Goal: Use online tool/utility: Use online tool/utility

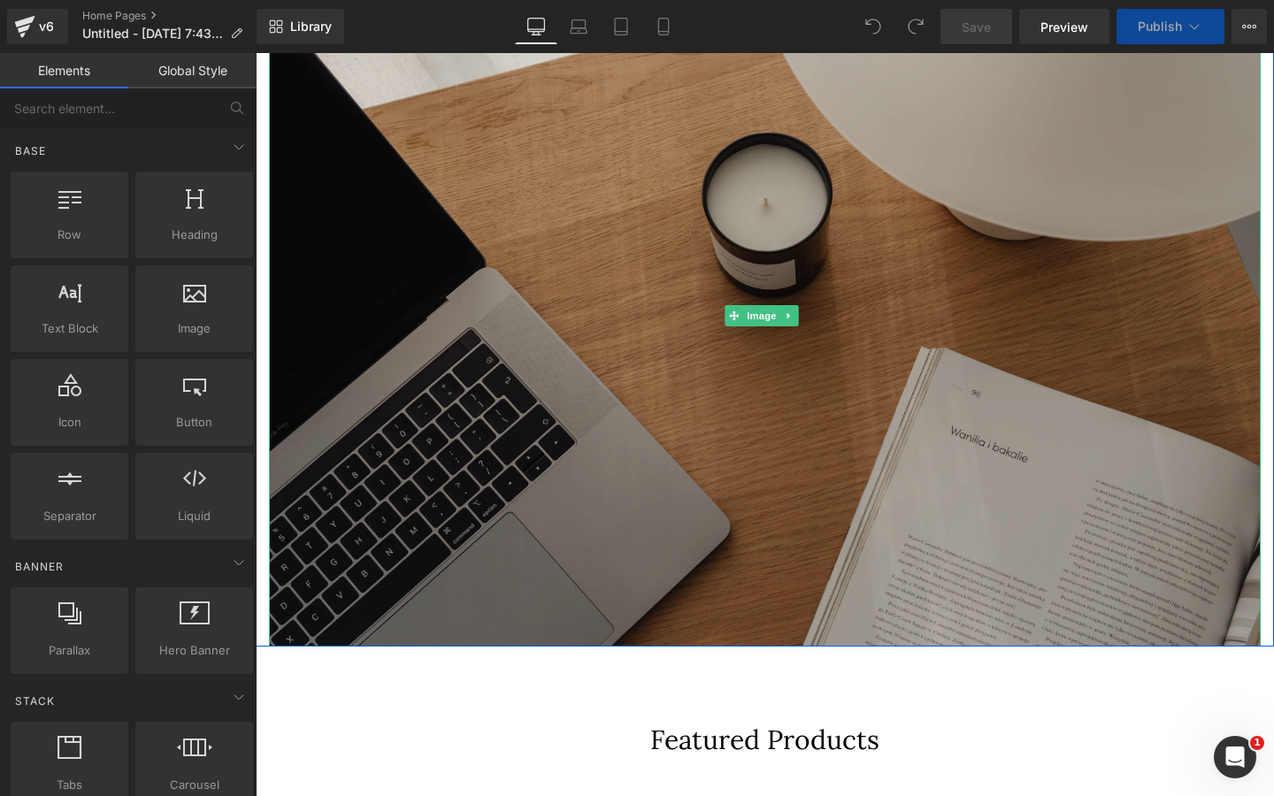
click at [615, 411] on img at bounding box center [765, 316] width 992 height 661
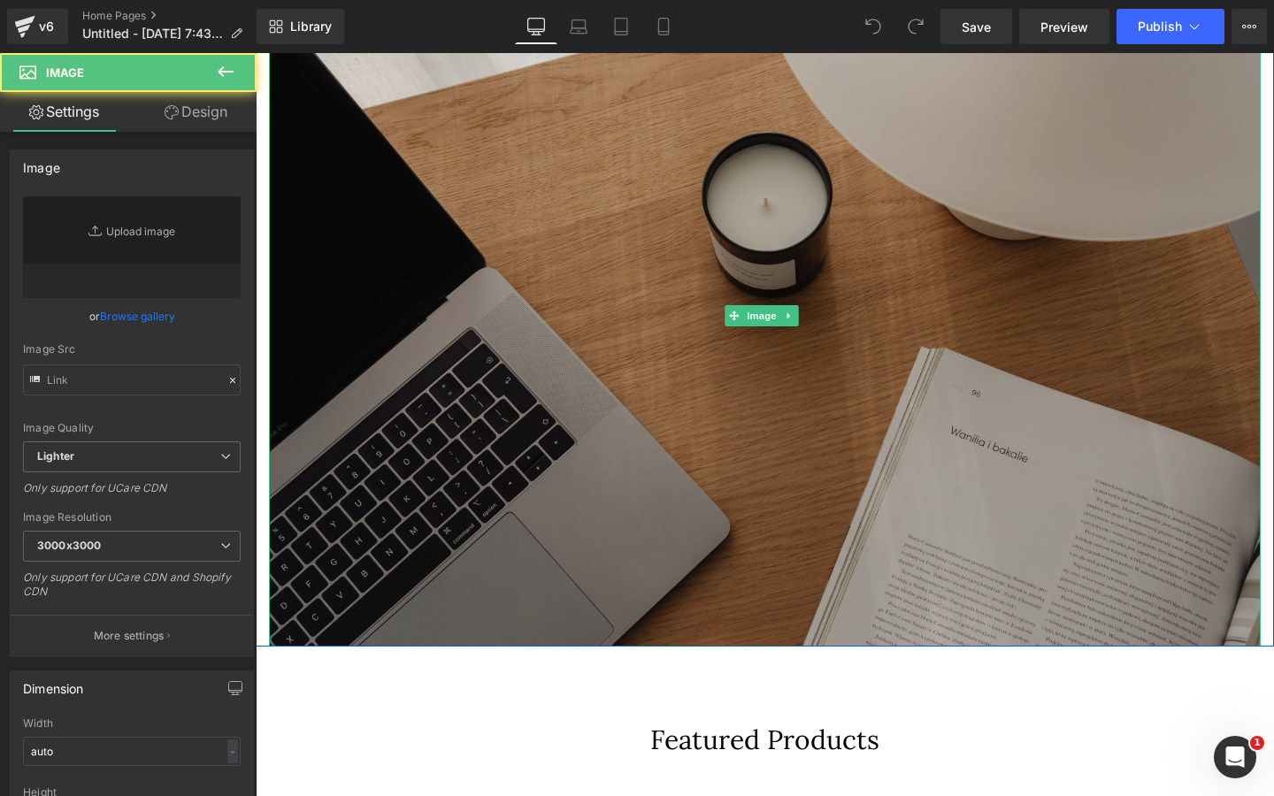
type input "[URL][DOMAIN_NAME]"
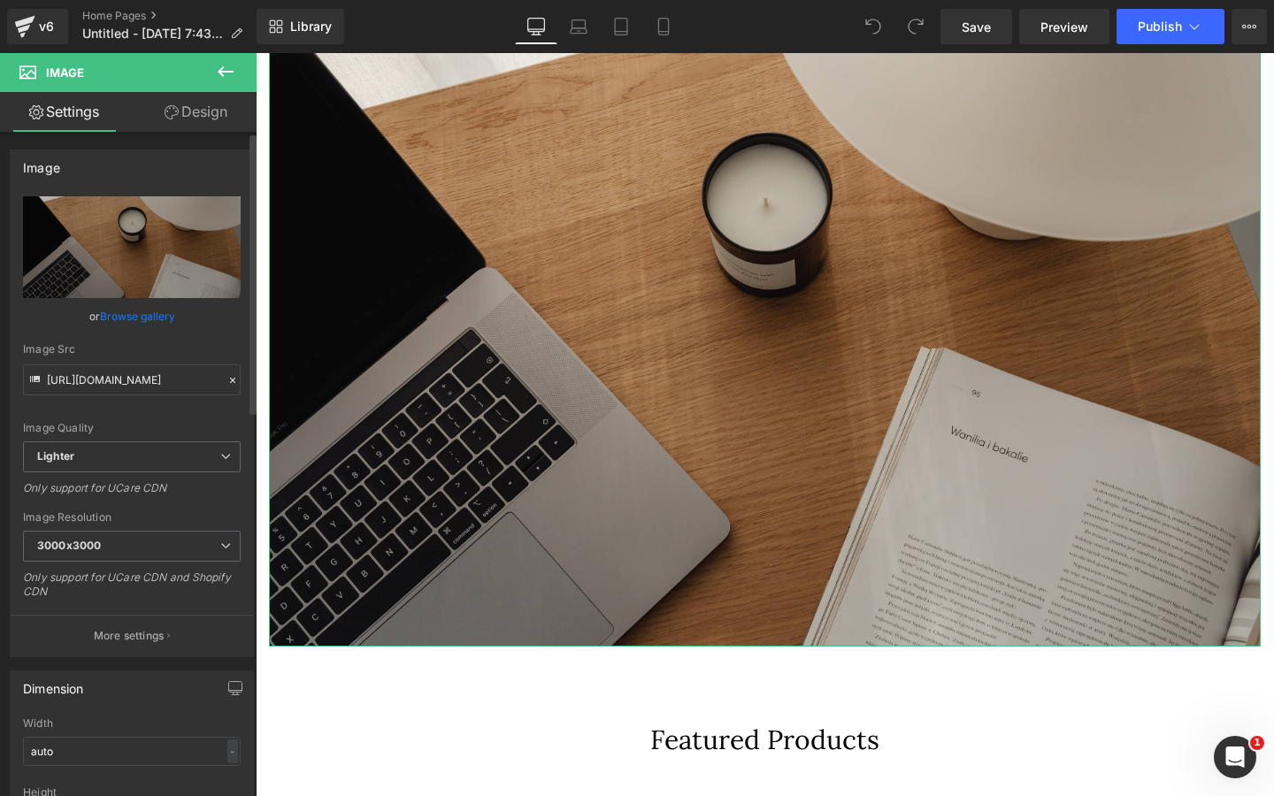
click at [139, 321] on link "Browse gallery" at bounding box center [137, 316] width 75 height 31
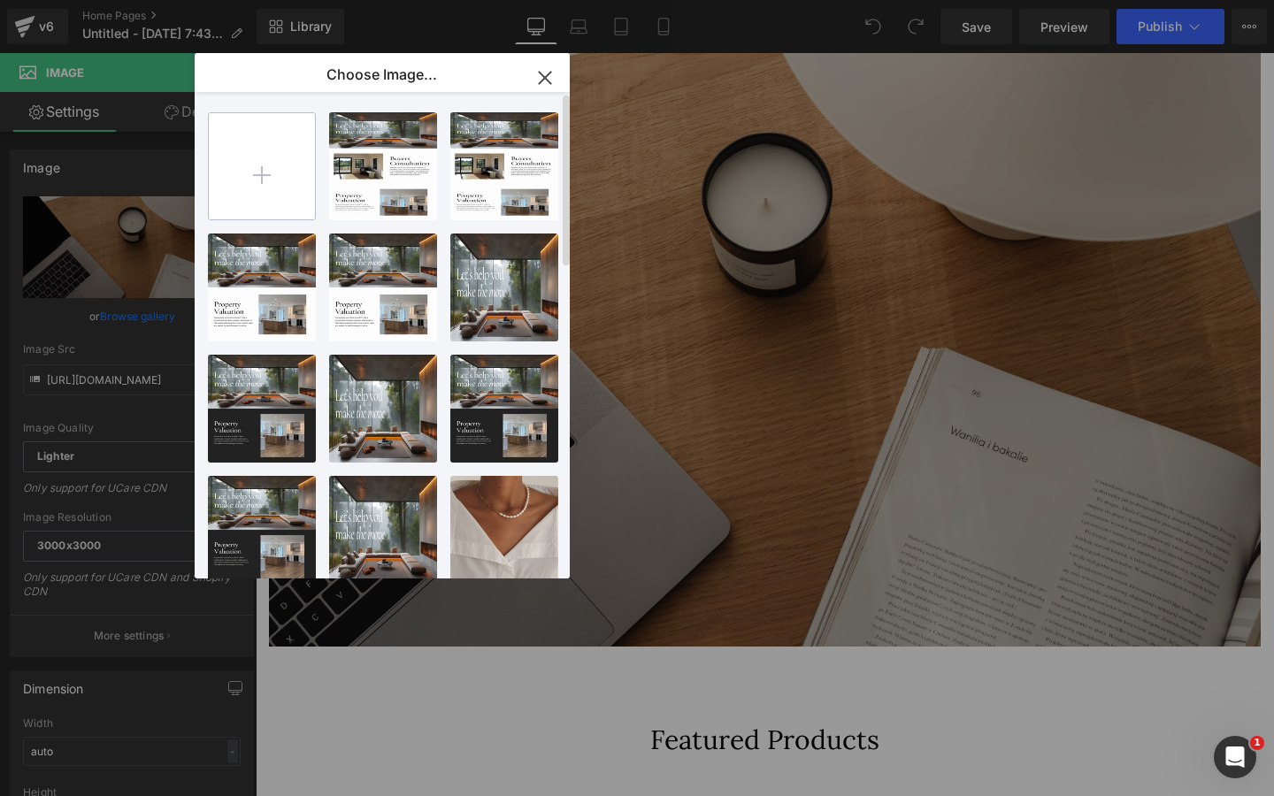
click at [274, 157] on input "file" at bounding box center [262, 166] width 106 height 106
click at [310, 173] on input "file" at bounding box center [262, 166] width 106 height 106
type input "C:\fakepath\Real Estate Website in Red Black Sleek Corporate Style-7.png"
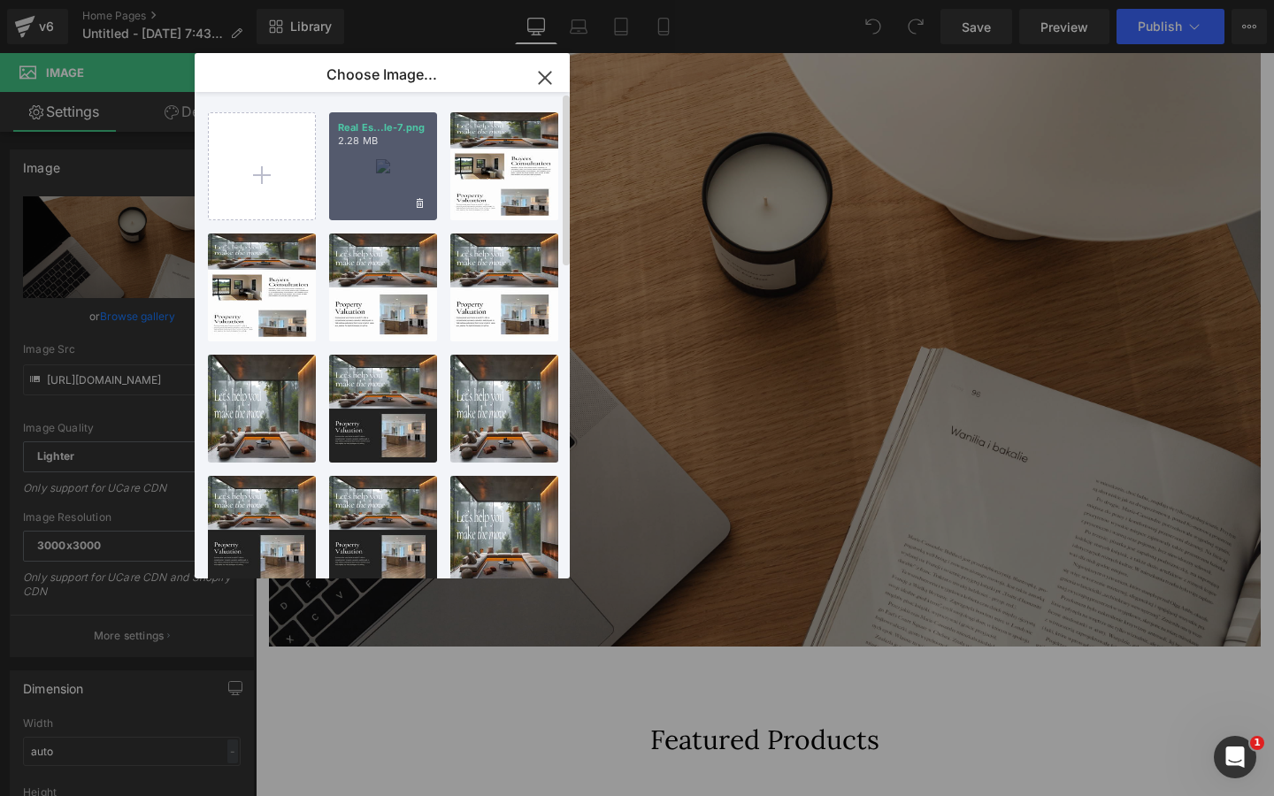
click at [379, 201] on div "Real Es...le-7.png 2.28 MB" at bounding box center [383, 166] width 108 height 108
type input "[URL][DOMAIN_NAME]"
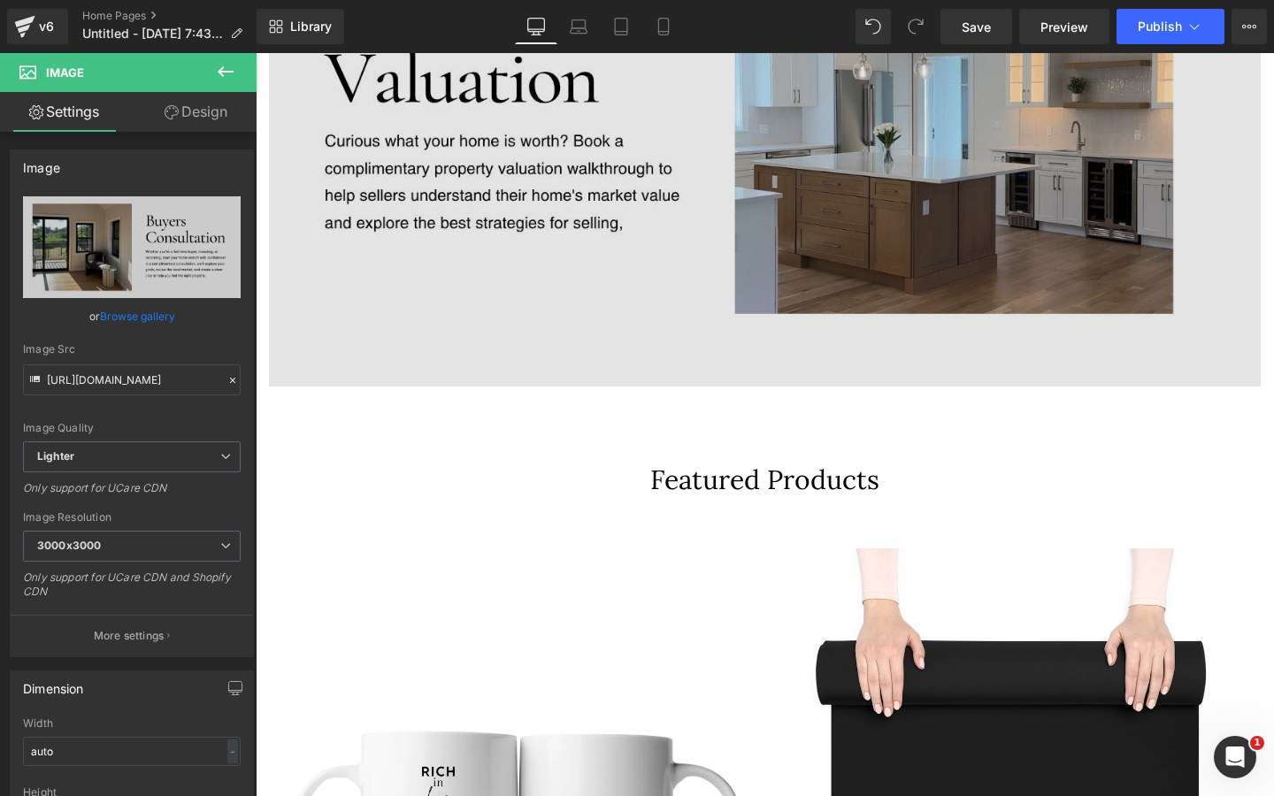
scroll to position [1526, 0]
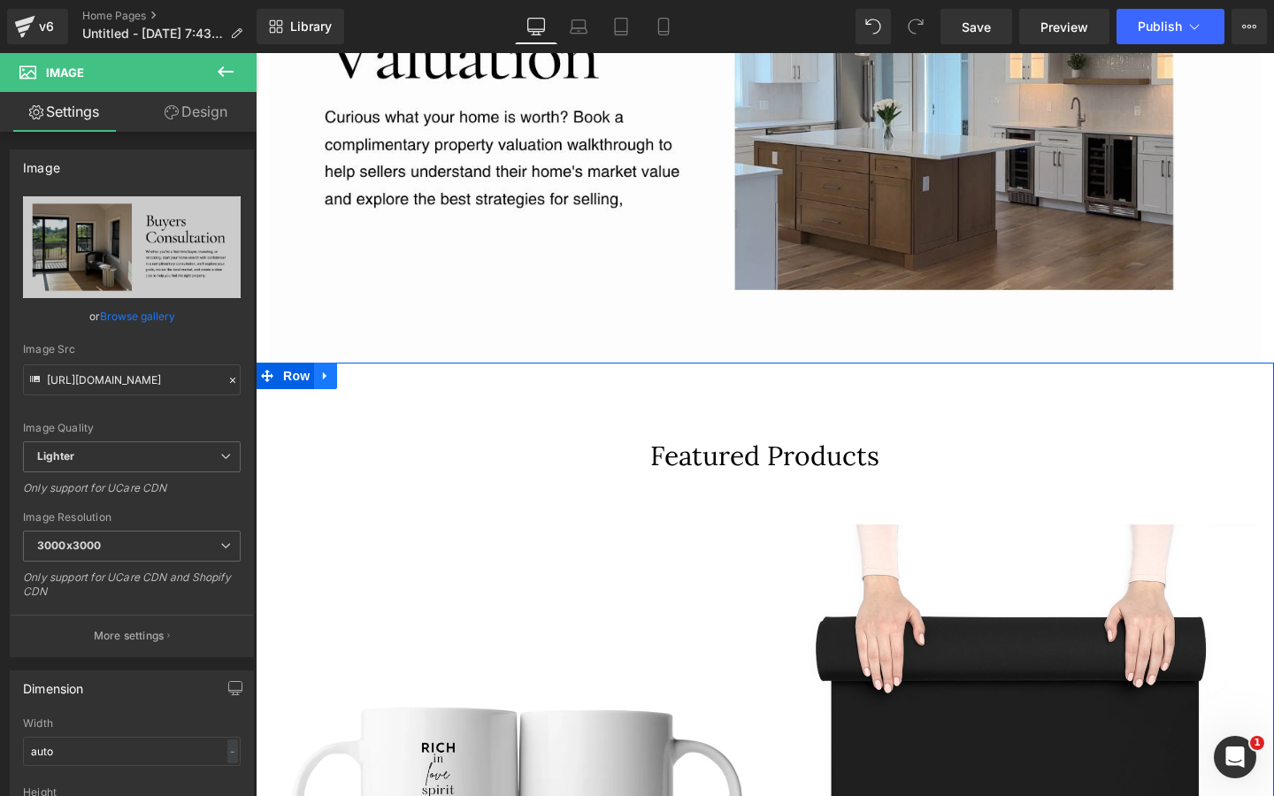
click at [328, 370] on icon at bounding box center [325, 376] width 12 height 13
click at [371, 370] on icon at bounding box center [371, 376] width 12 height 12
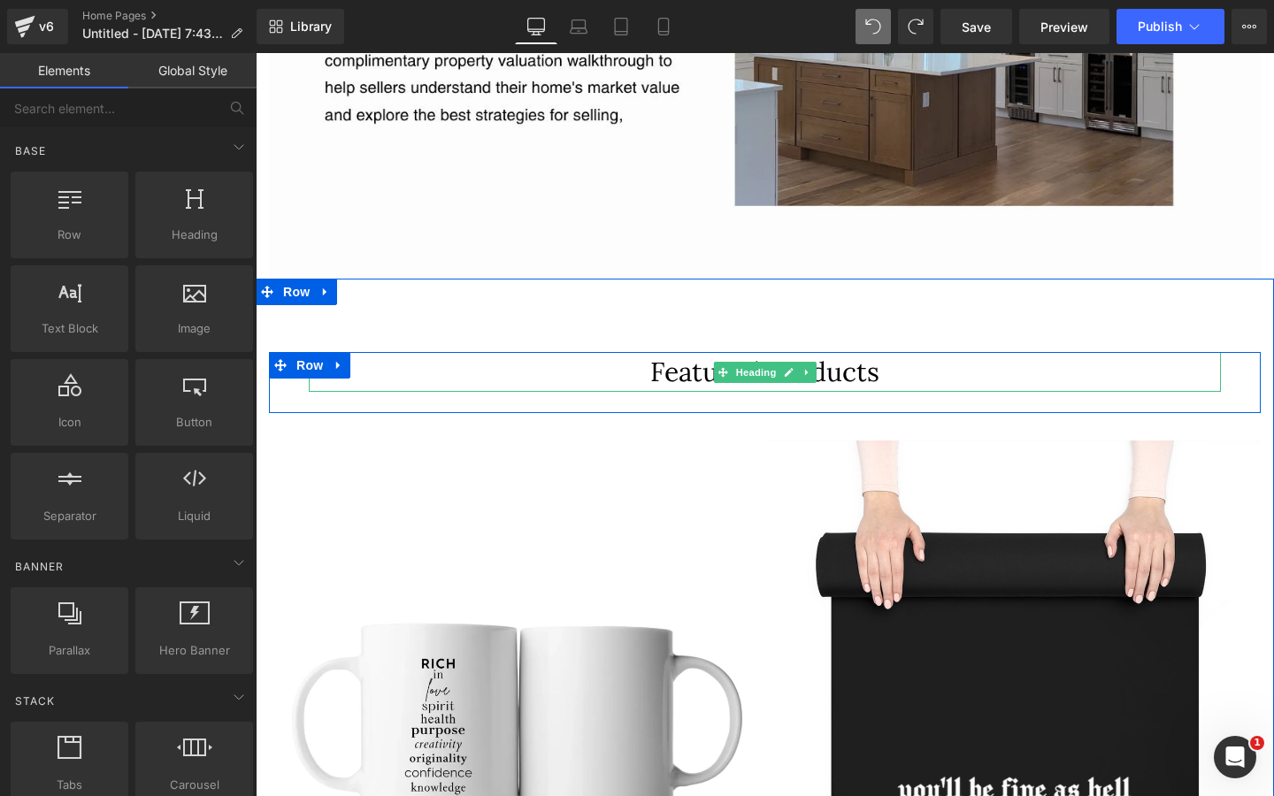
scroll to position [1611, 0]
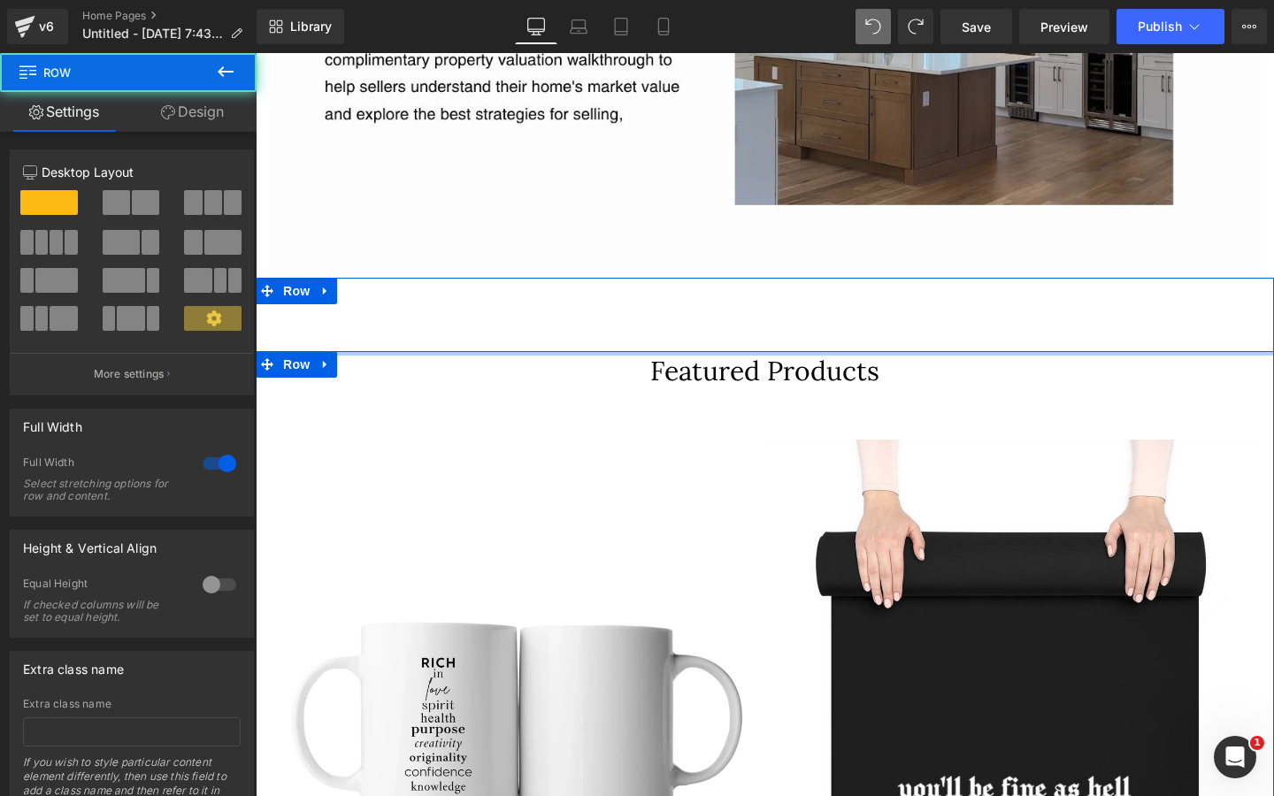
drag, startPoint x: 669, startPoint y: 339, endPoint x: 671, endPoint y: 298, distance: 40.8
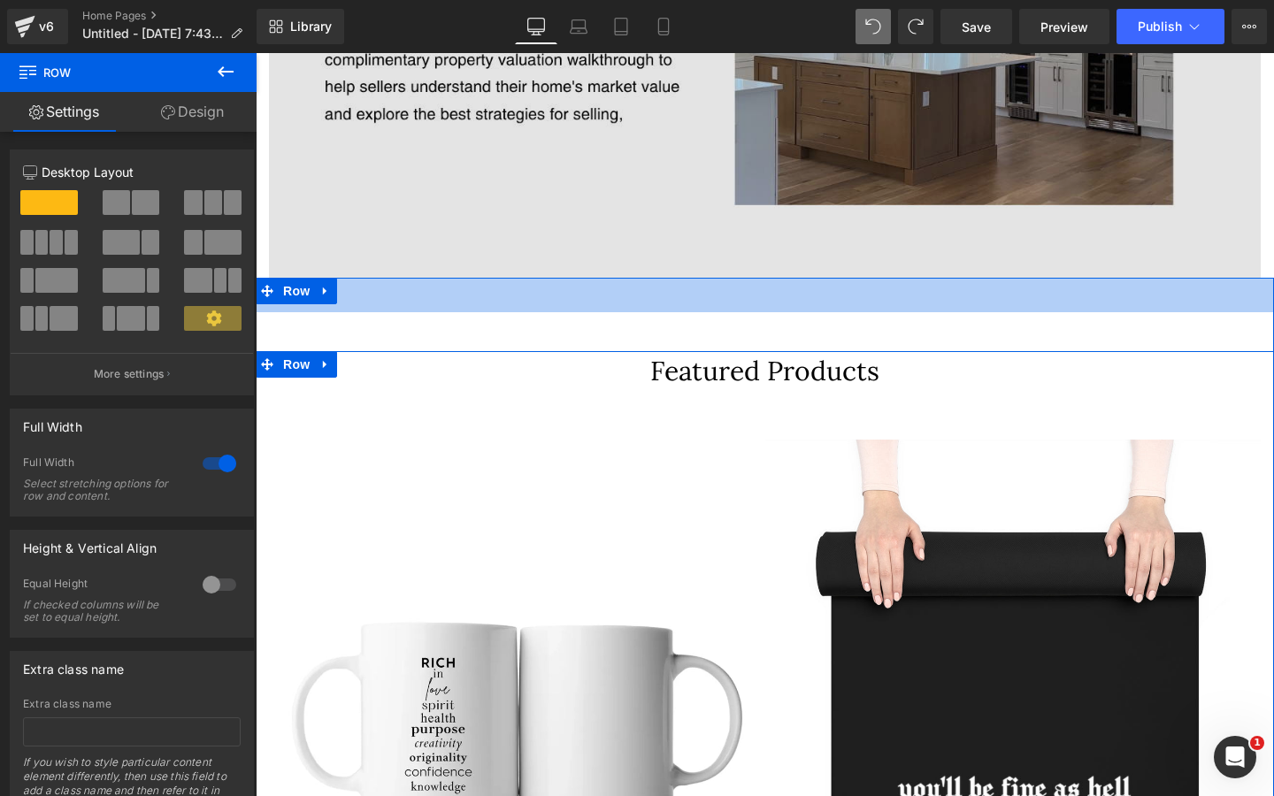
drag, startPoint x: 677, startPoint y: 268, endPoint x: 694, endPoint y: 229, distance: 42.4
click at [694, 229] on div "Image Row Featured Products Heading Row EXCLUSIVE PRICE (P) Image In Real Life …" at bounding box center [765, 341] width 1018 height 3471
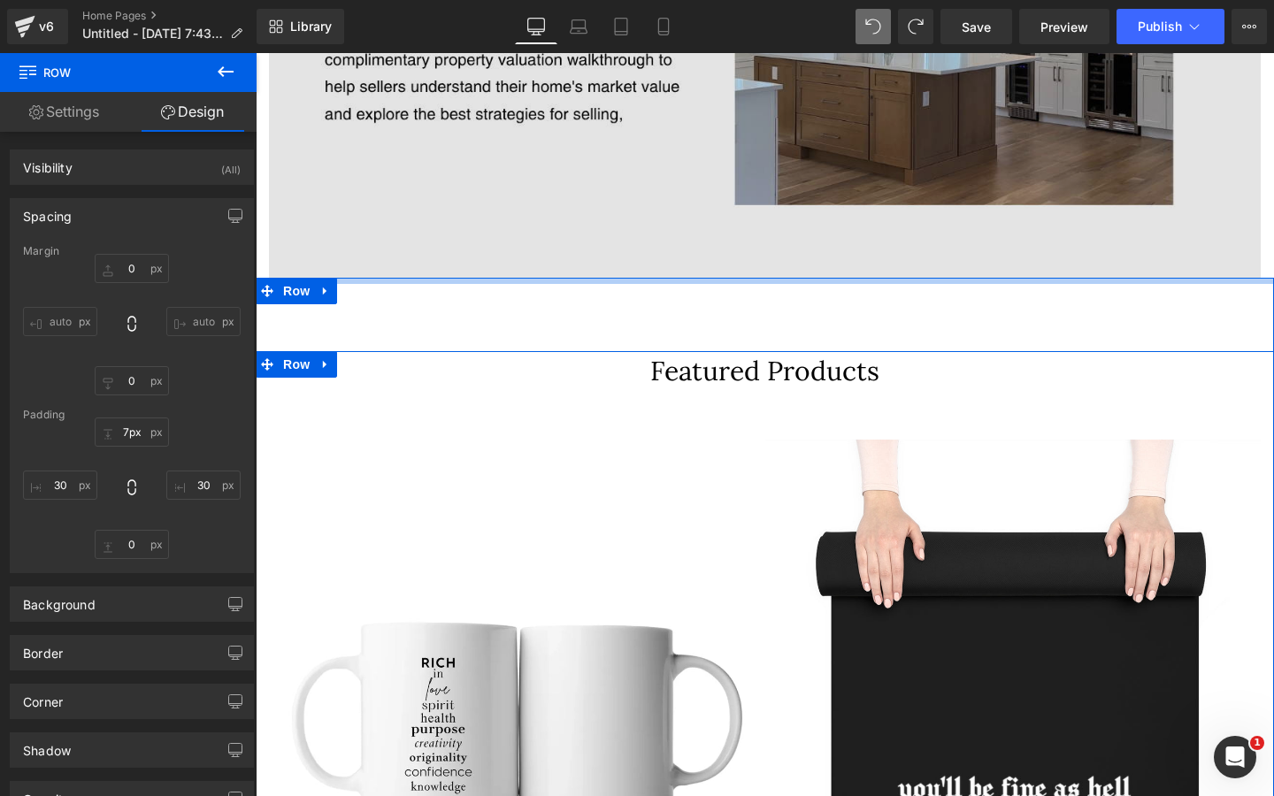
type input "5px"
drag, startPoint x: 703, startPoint y: 296, endPoint x: 704, endPoint y: 227, distance: 69.0
click at [704, 227] on div "Image Row Featured Products Heading Row EXCLUSIVE PRICE (P) Image In Real Life …" at bounding box center [765, 341] width 1018 height 3471
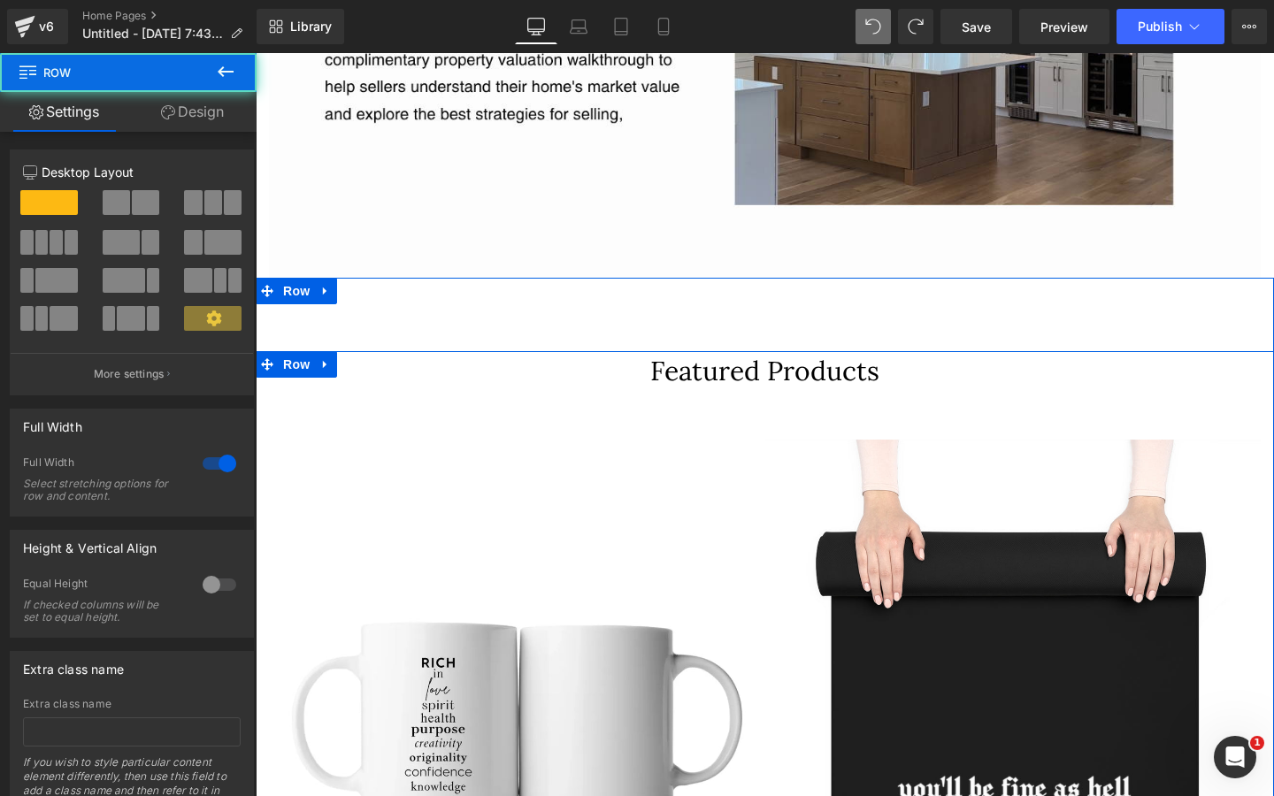
drag, startPoint x: 681, startPoint y: 330, endPoint x: 679, endPoint y: 302, distance: 28.4
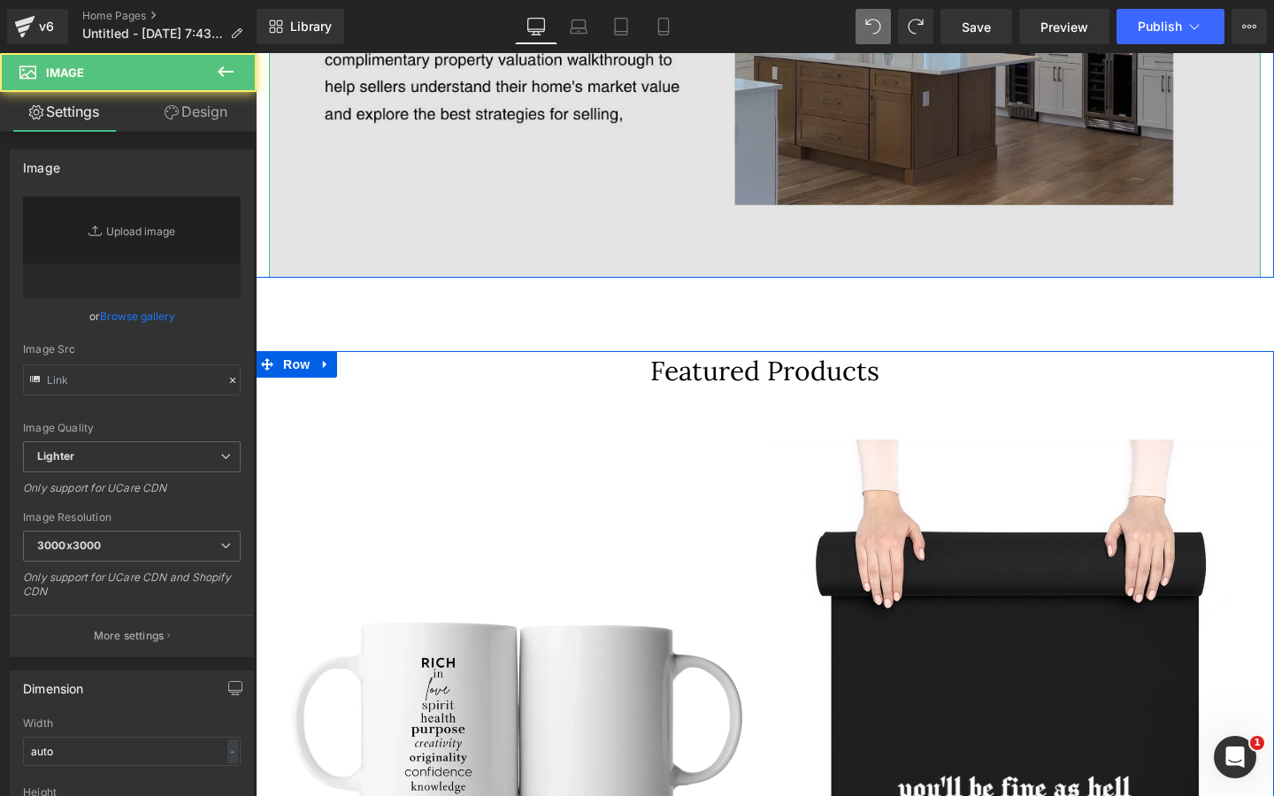
type input "[URL][DOMAIN_NAME]"
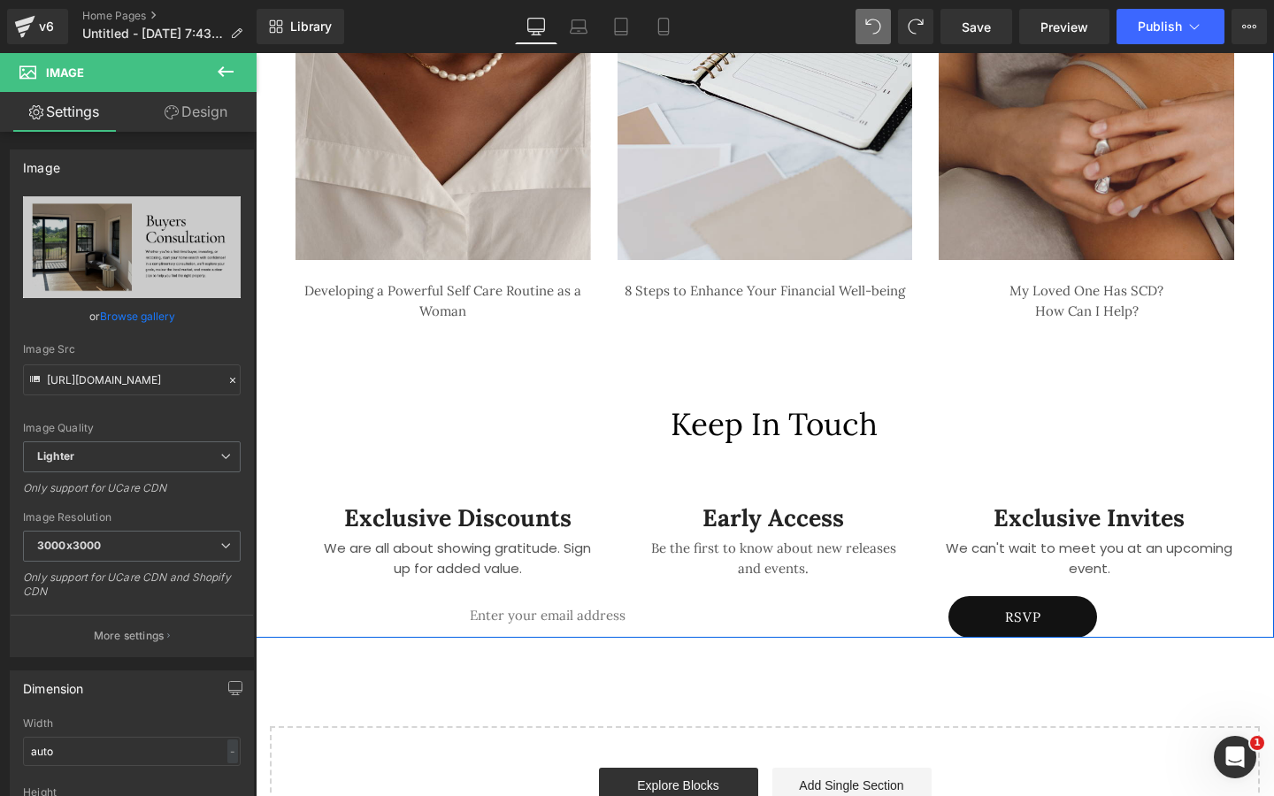
scroll to position [2839, 0]
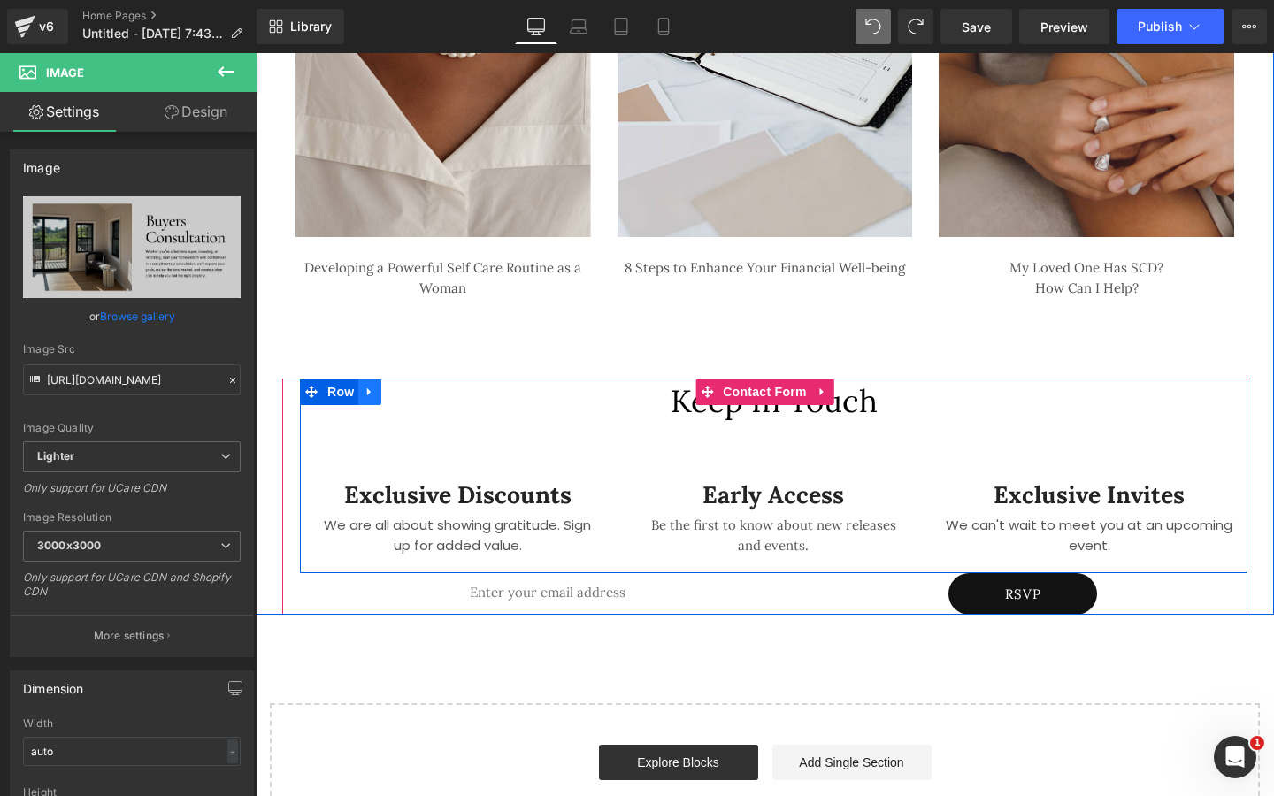
click at [367, 388] on icon at bounding box center [369, 392] width 4 height 8
click at [410, 386] on icon at bounding box center [416, 392] width 12 height 12
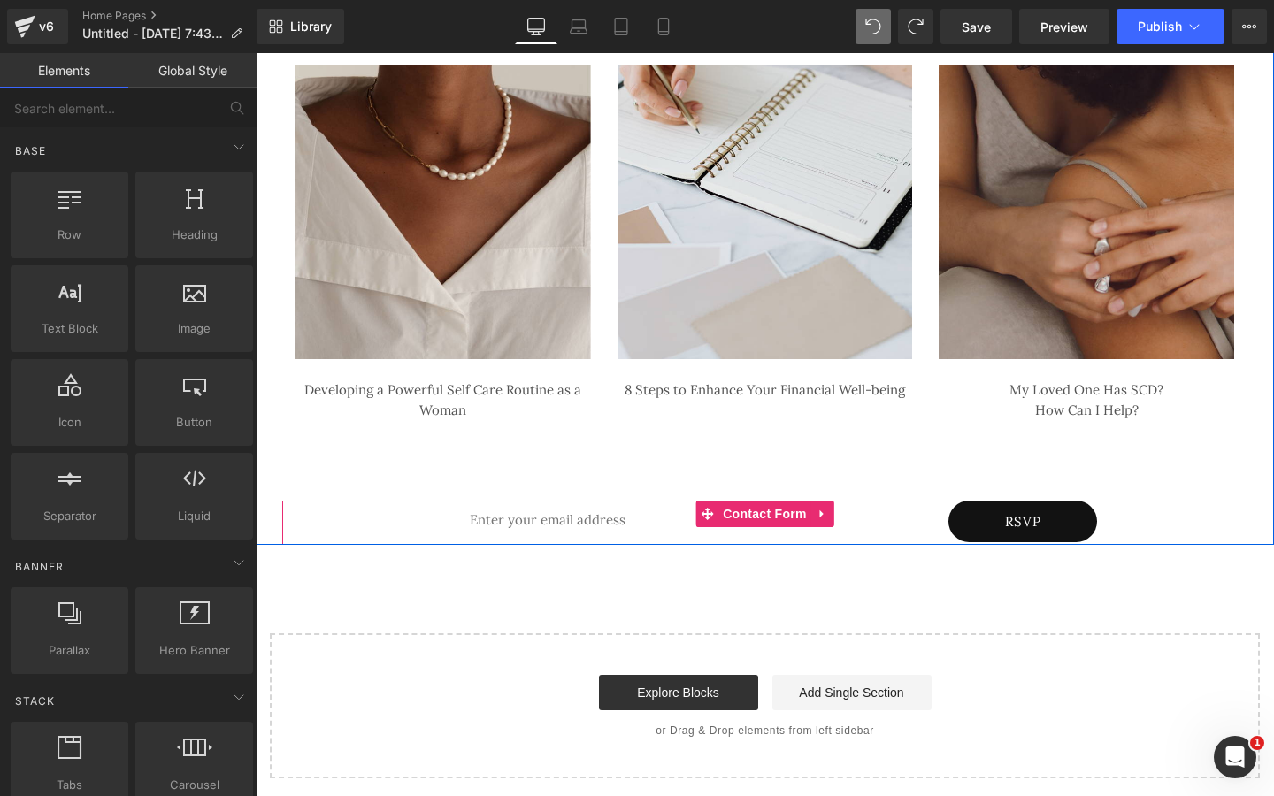
scroll to position [2703, 0]
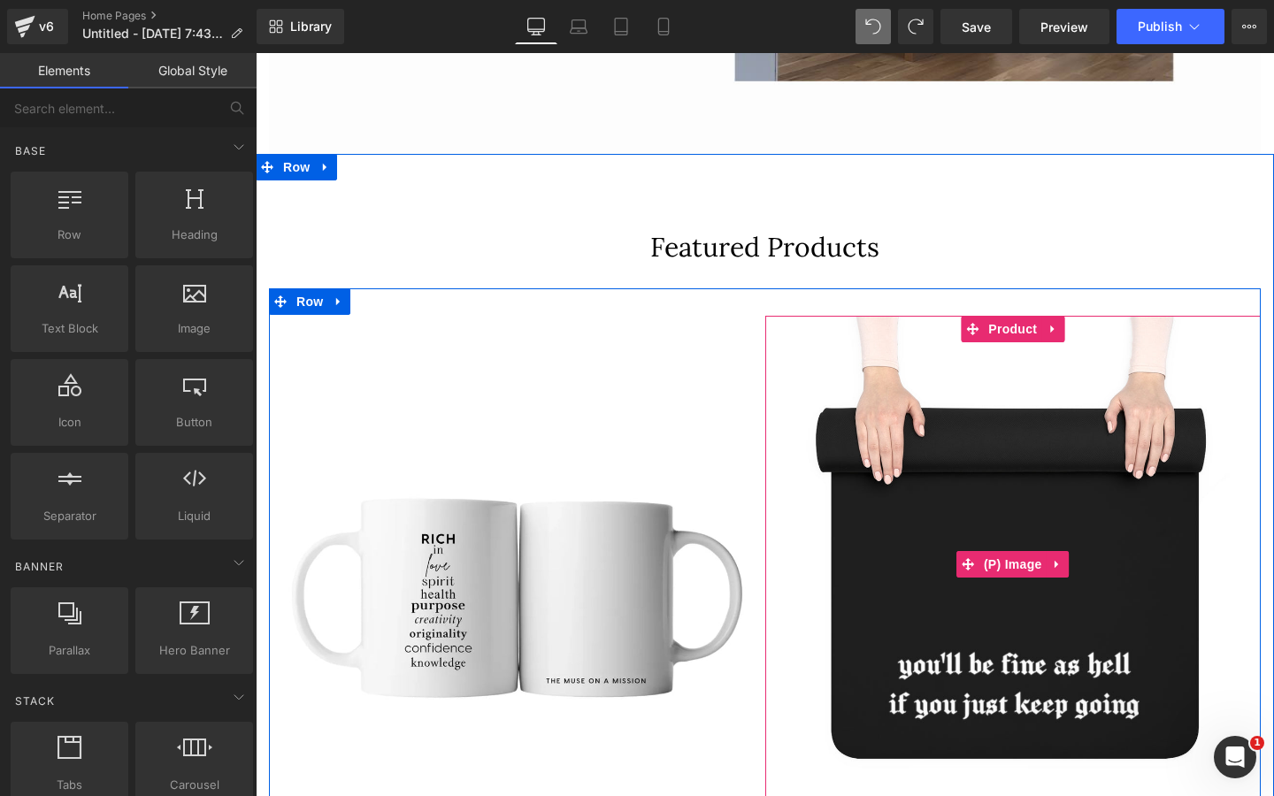
scroll to position [1737, 0]
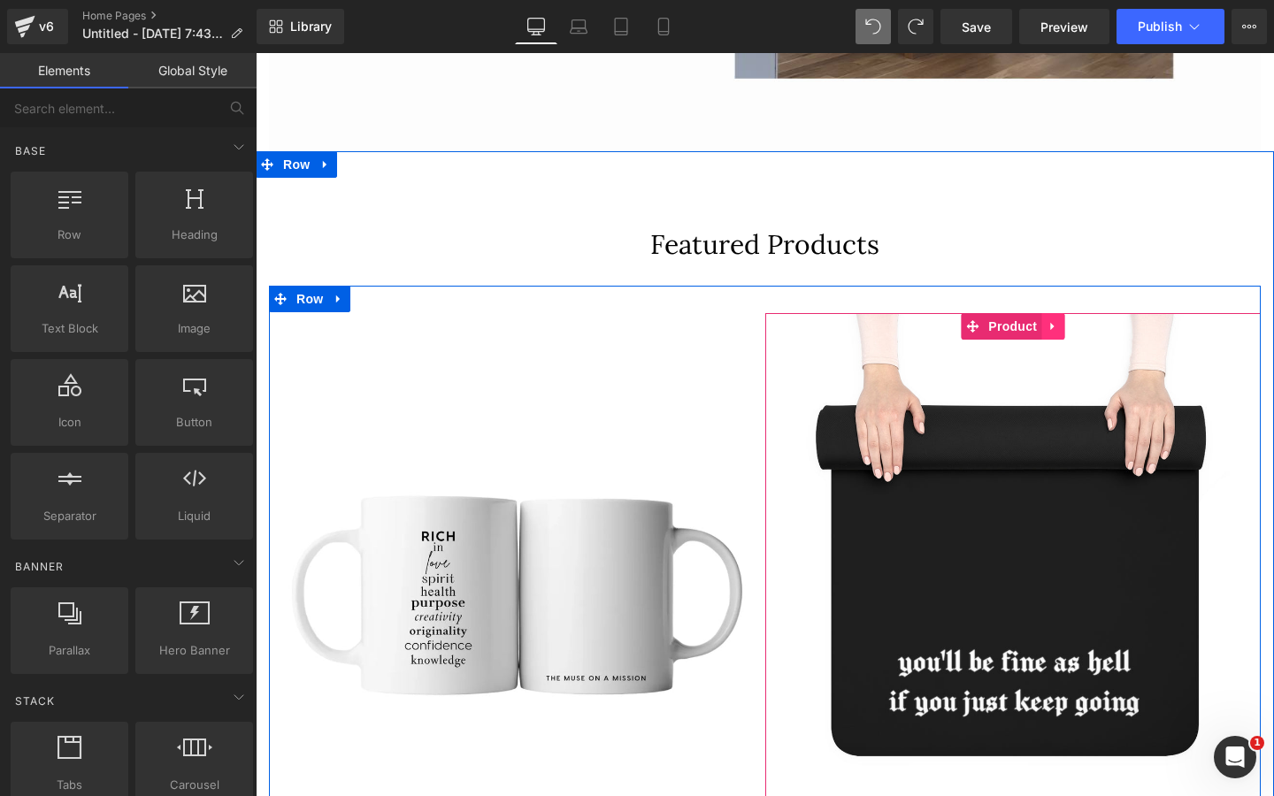
click at [1050, 323] on icon at bounding box center [1052, 327] width 4 height 8
click at [1058, 320] on icon at bounding box center [1064, 326] width 12 height 12
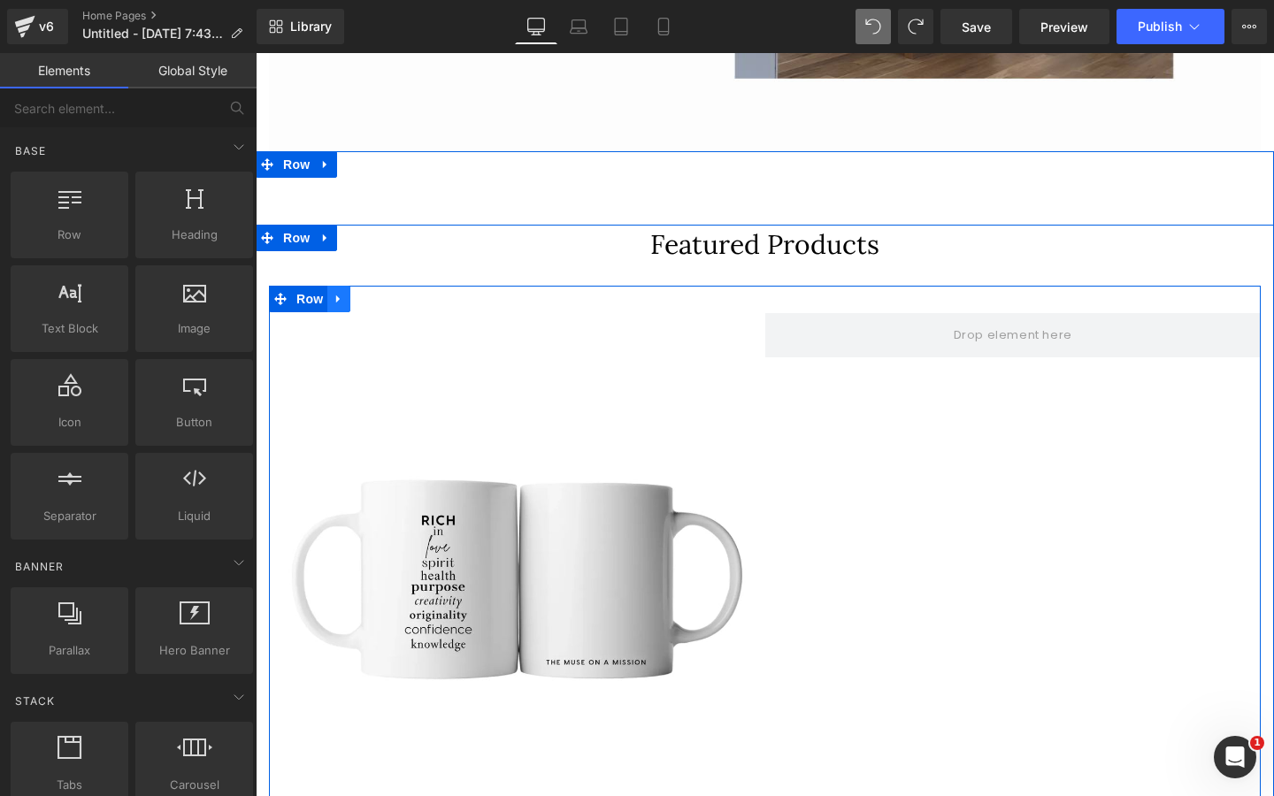
click at [339, 293] on icon at bounding box center [339, 299] width 12 height 13
click at [383, 293] on icon at bounding box center [385, 299] width 12 height 12
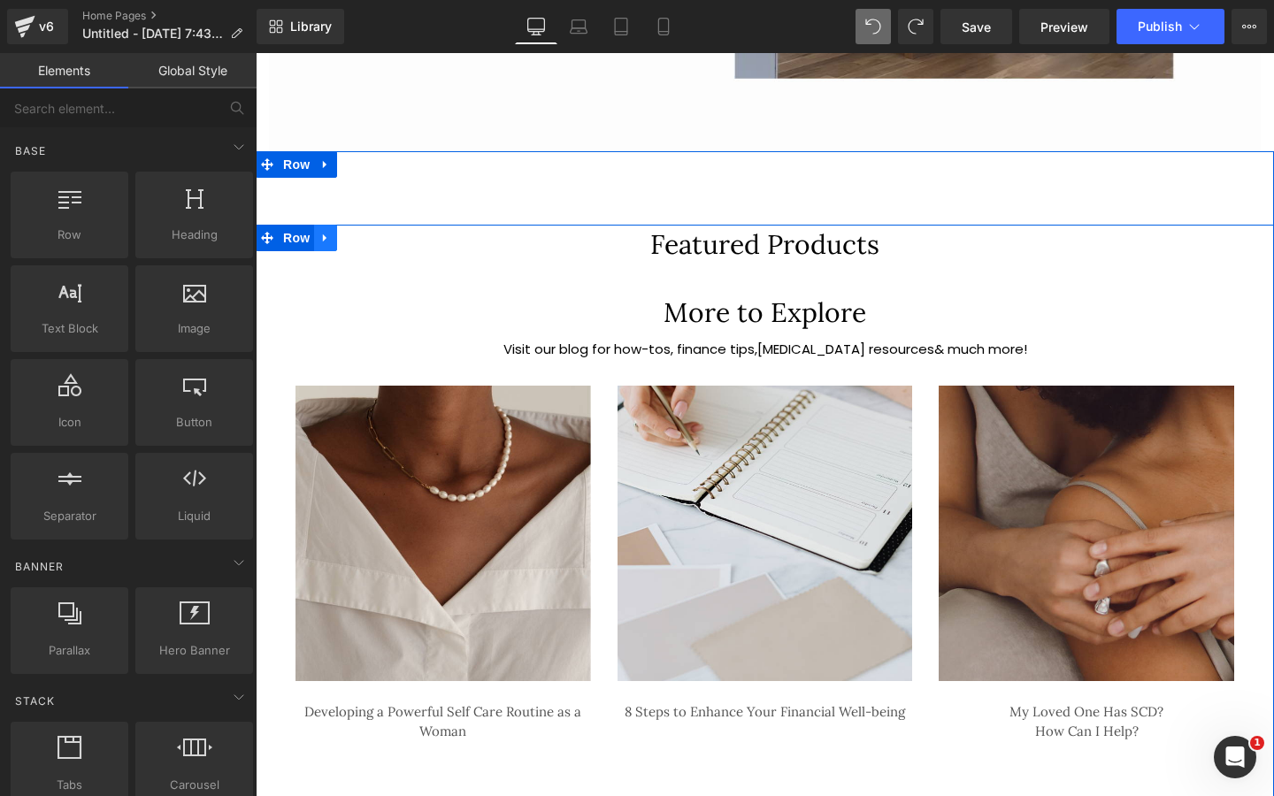
click at [322, 232] on icon at bounding box center [325, 238] width 12 height 13
click at [365, 232] on icon at bounding box center [371, 238] width 12 height 12
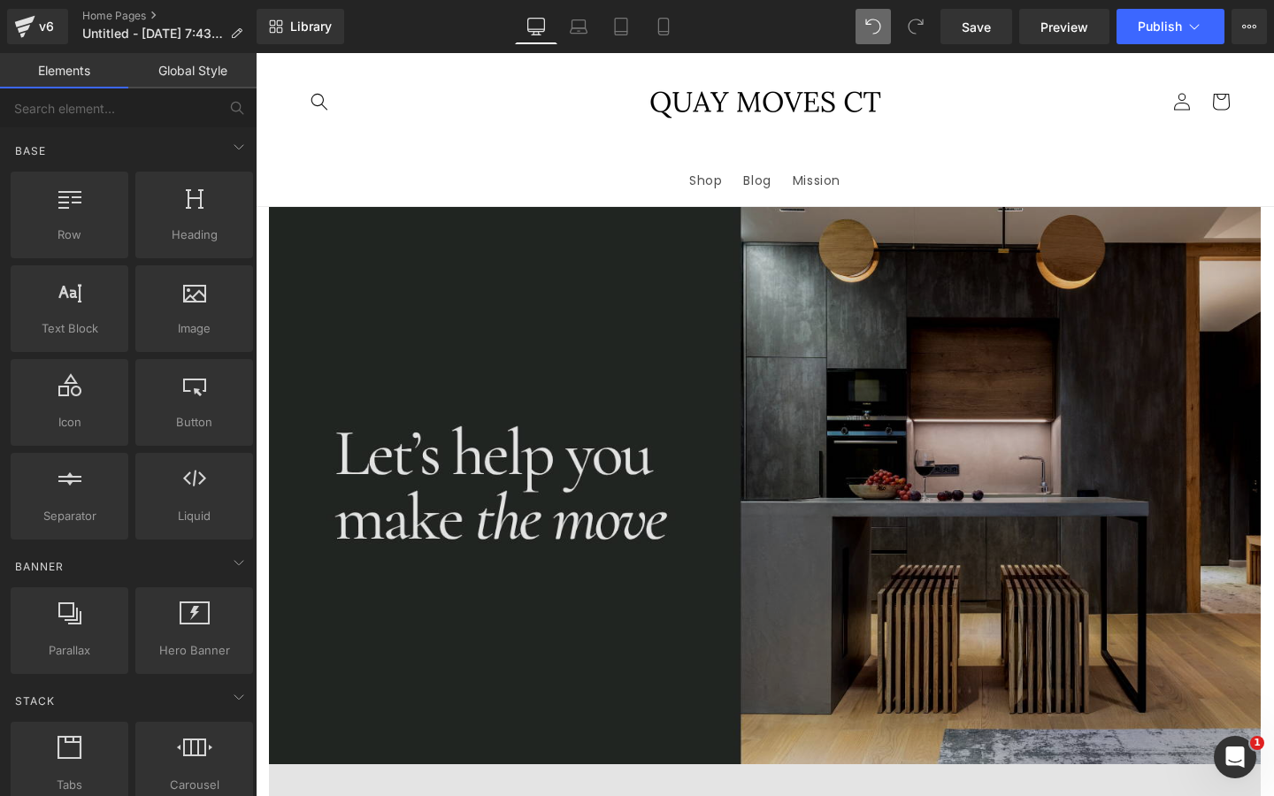
scroll to position [7, 0]
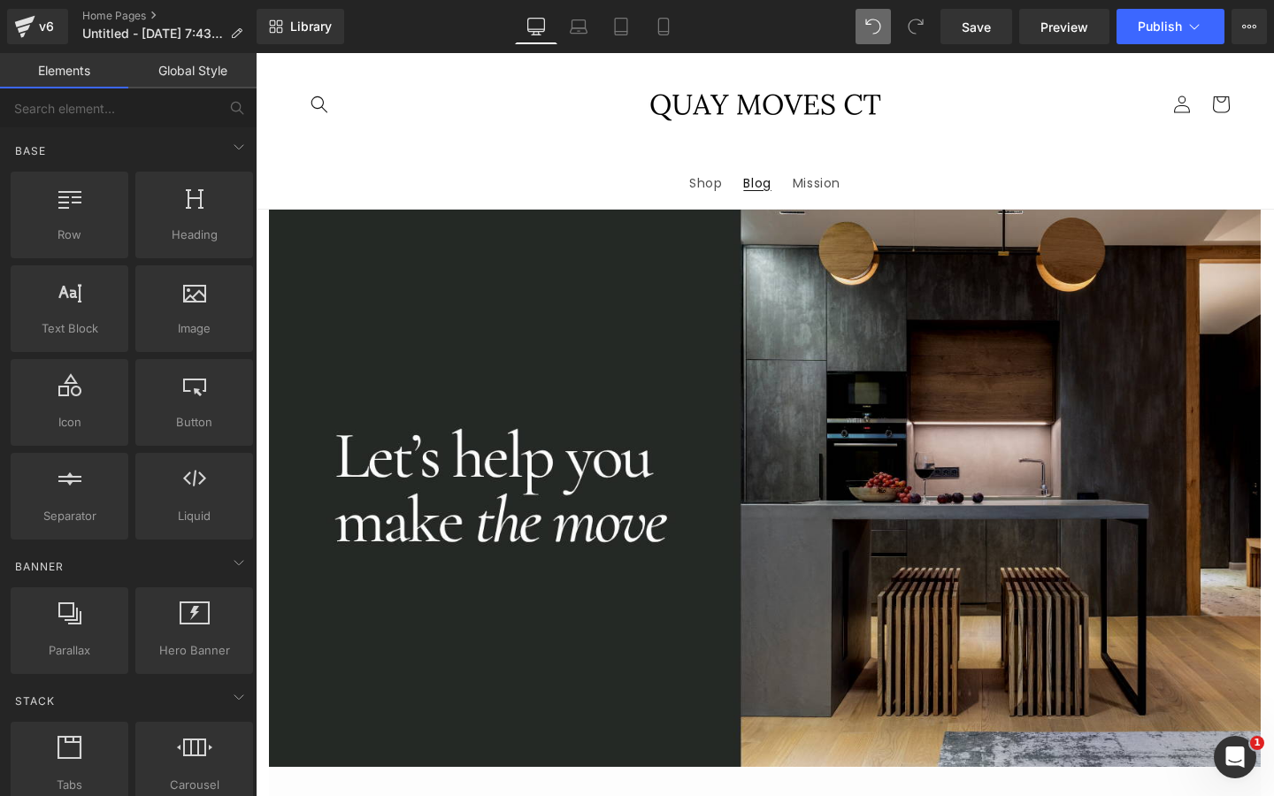
click at [763, 192] on link "Blog" at bounding box center [756, 183] width 49 height 37
click at [760, 182] on span "Blog" at bounding box center [756, 183] width 27 height 16
click at [763, 187] on span "Blog" at bounding box center [756, 183] width 27 height 16
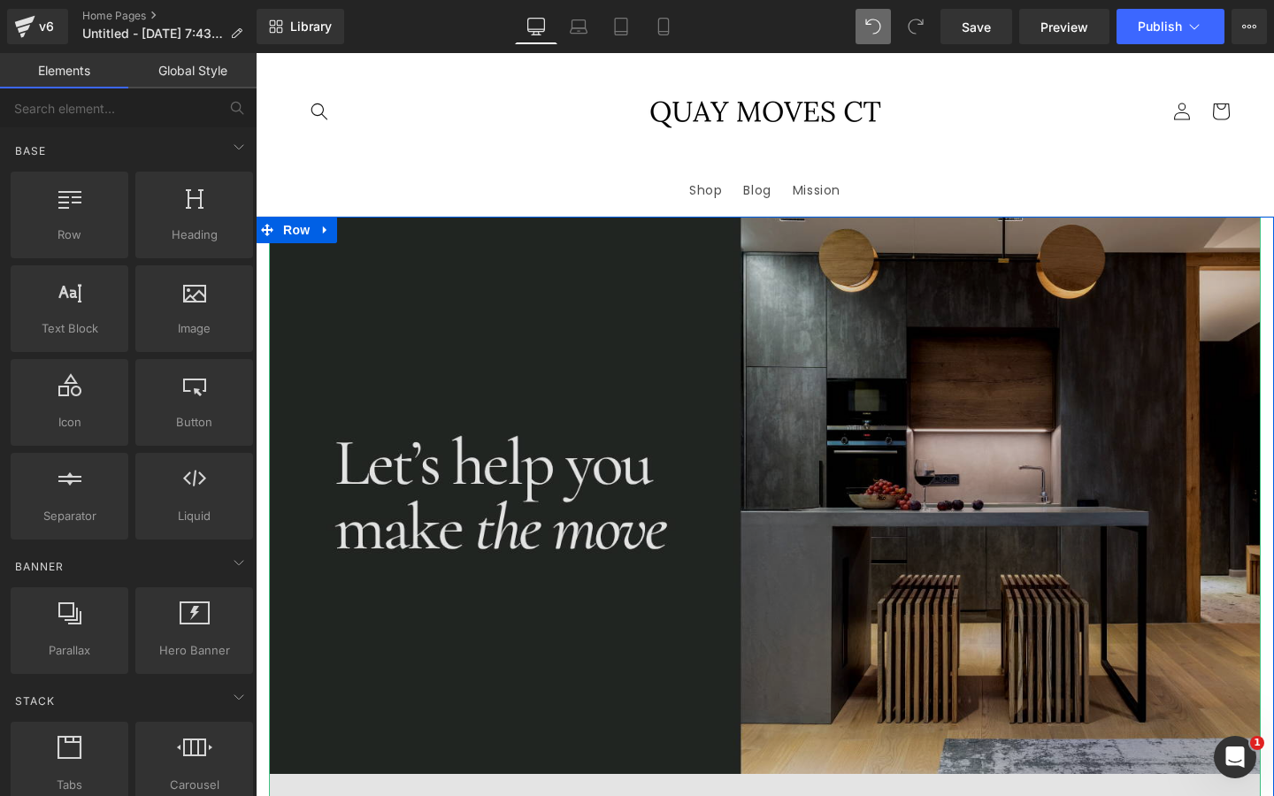
scroll to position [0, 0]
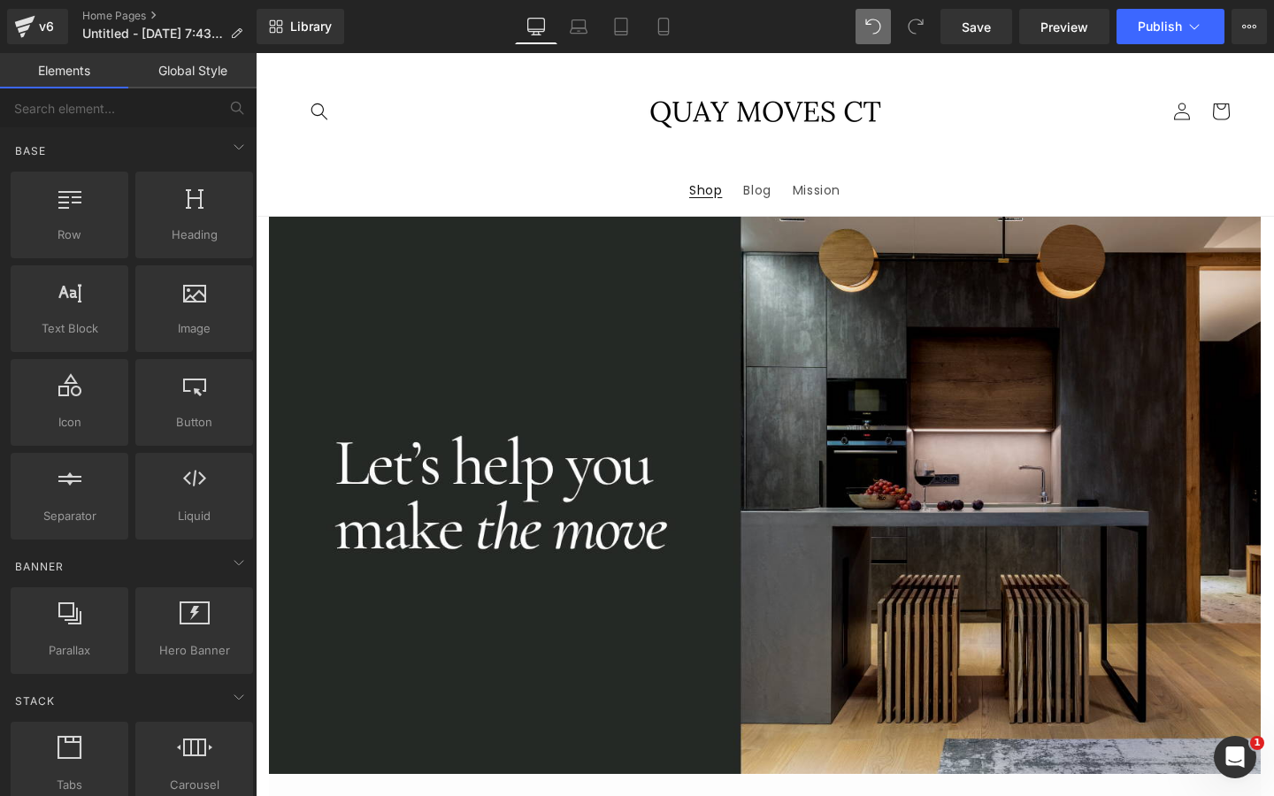
click at [720, 196] on link "Shop" at bounding box center [706, 190] width 54 height 37
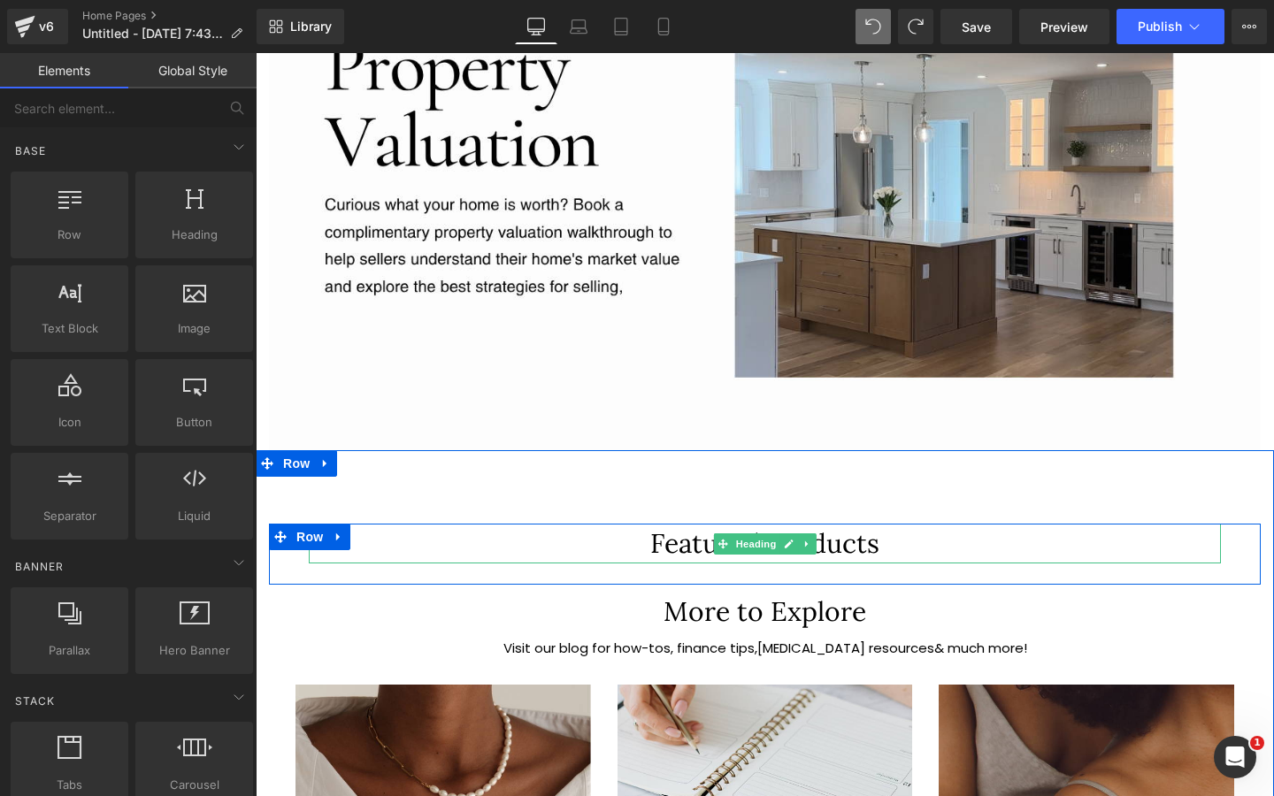
scroll to position [1438, 0]
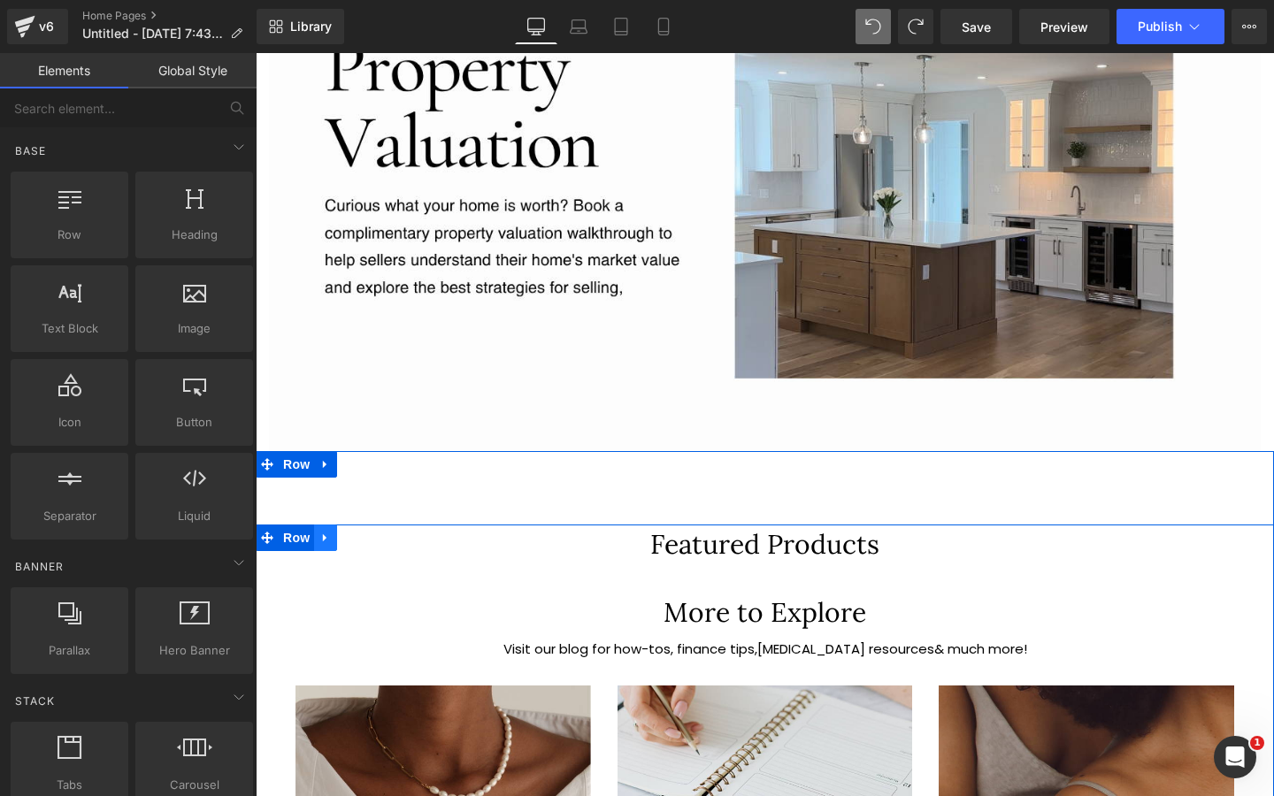
click at [323, 534] on icon at bounding box center [325, 538] width 4 height 8
click at [360, 530] on link at bounding box center [371, 538] width 23 height 27
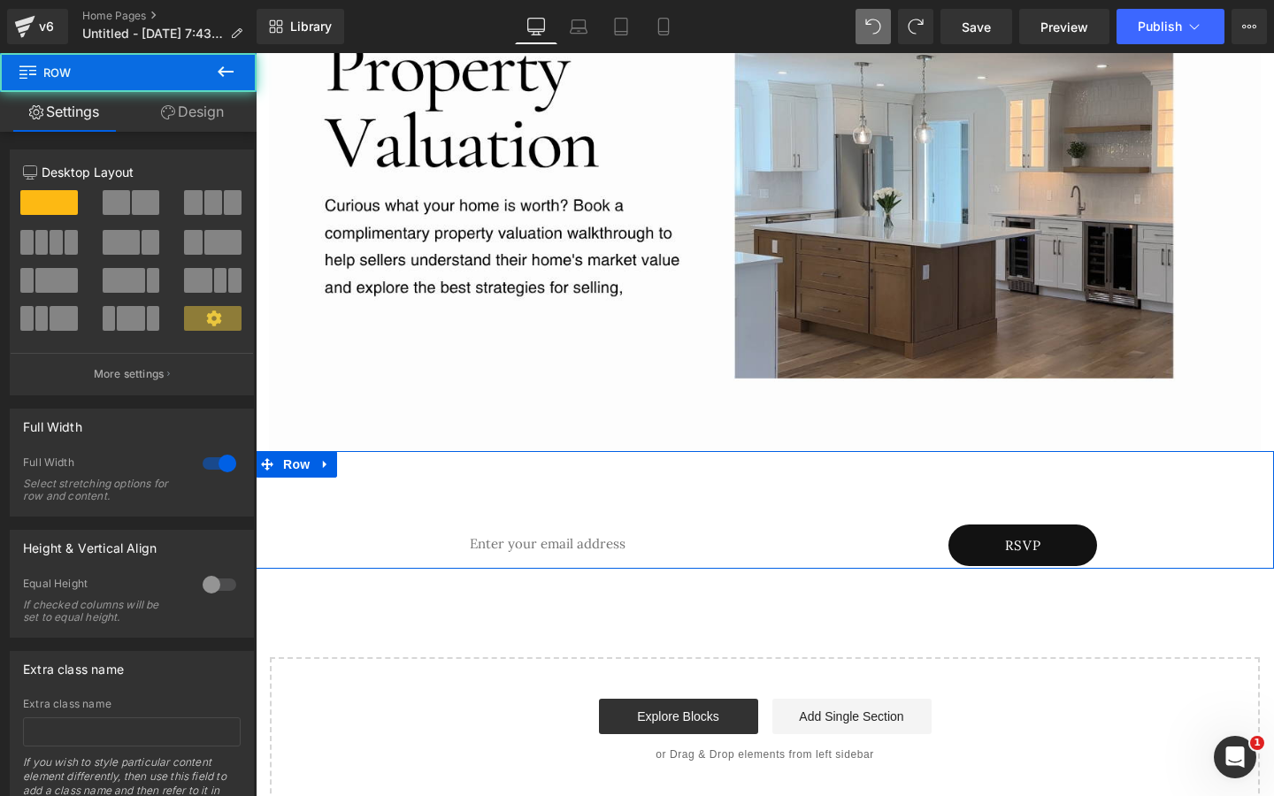
click at [501, 467] on div "Email Field RSVP Submit Button Row Contact Form Row" at bounding box center [765, 510] width 1018 height 118
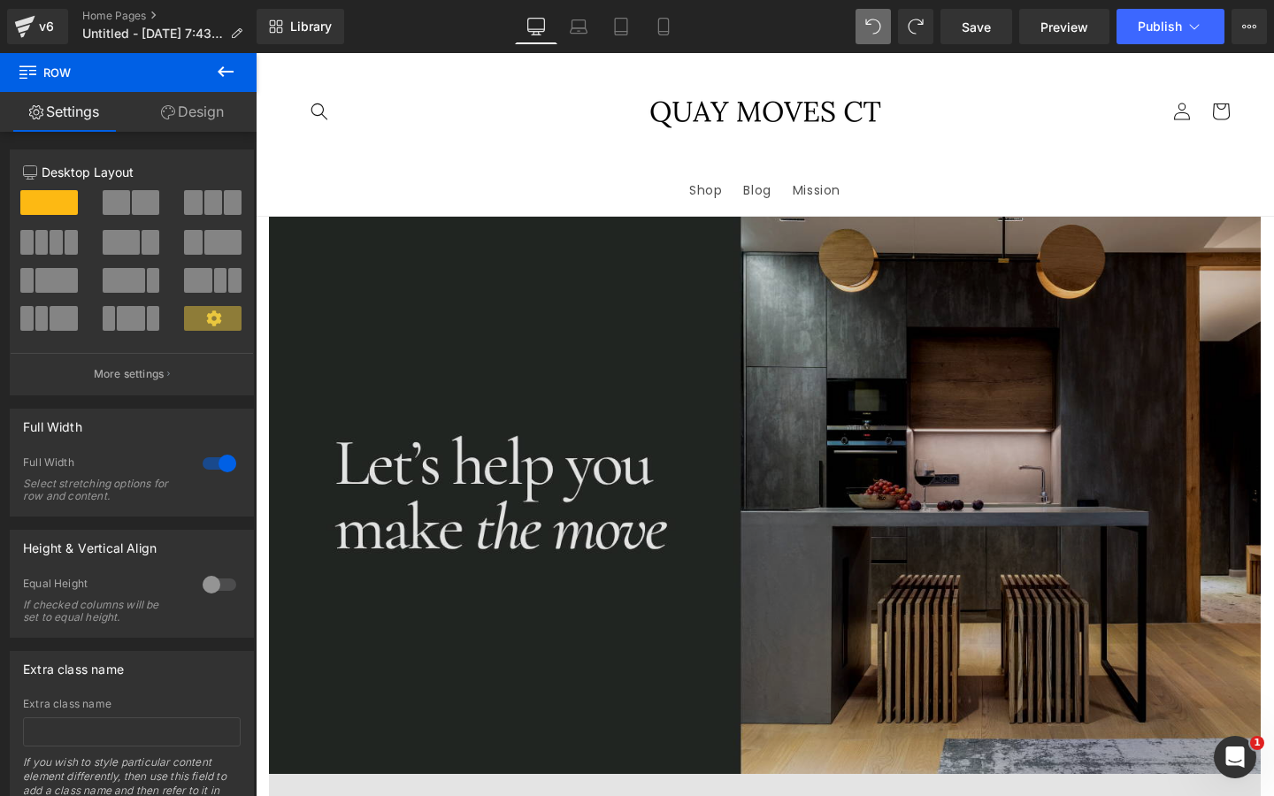
scroll to position [0, 0]
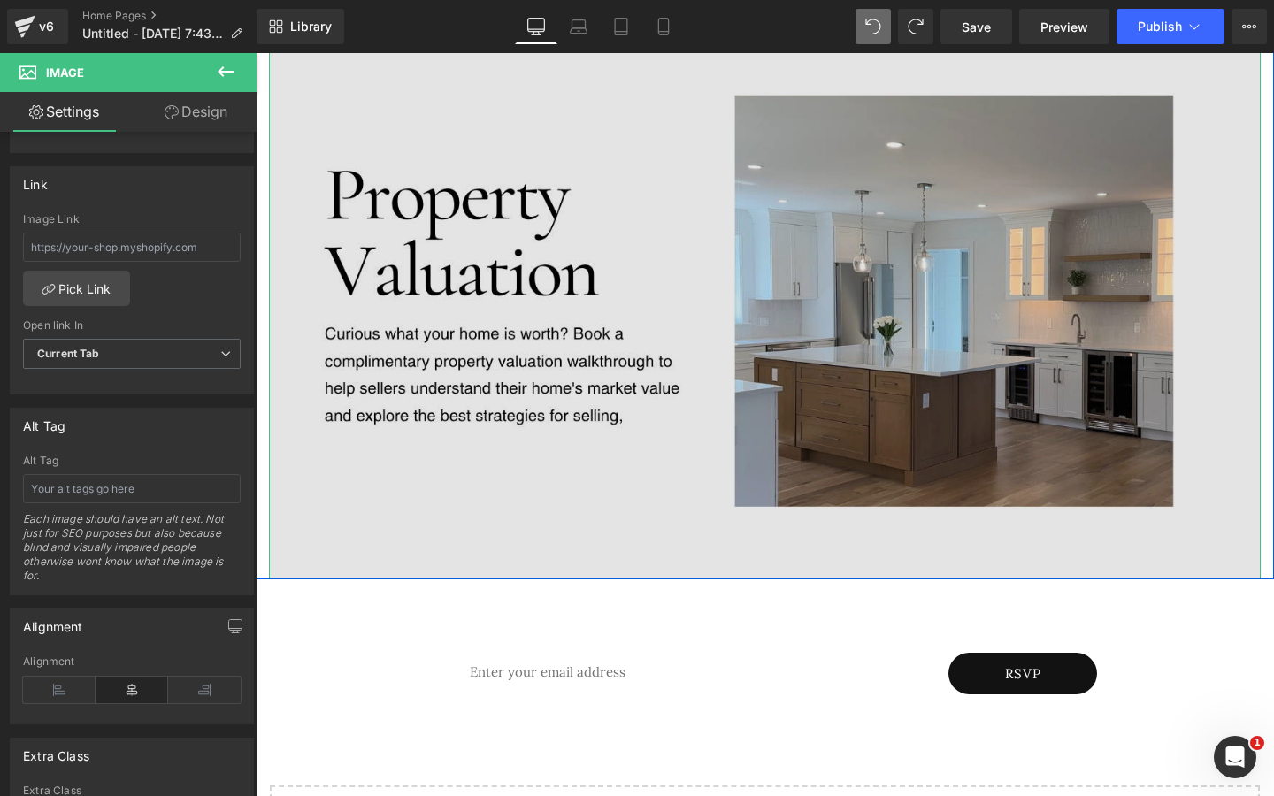
scroll to position [1300, 0]
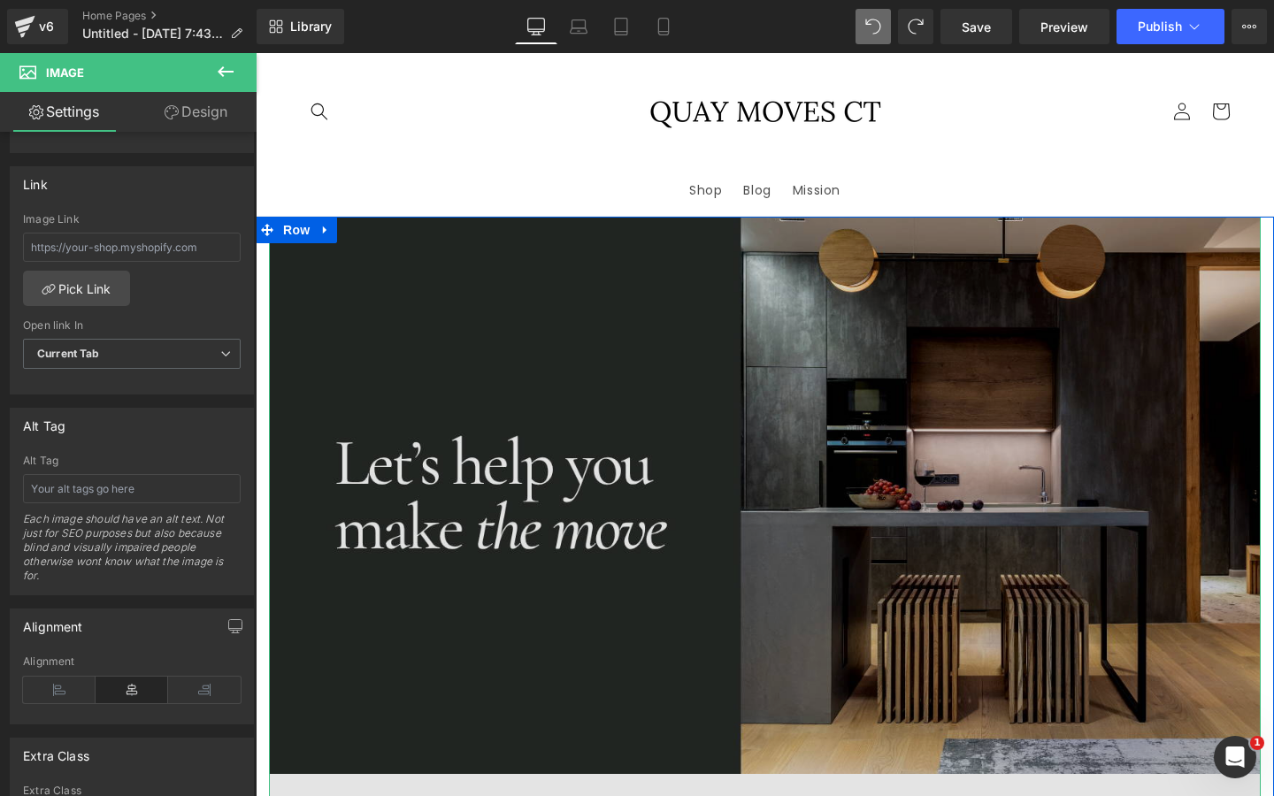
scroll to position [0, 0]
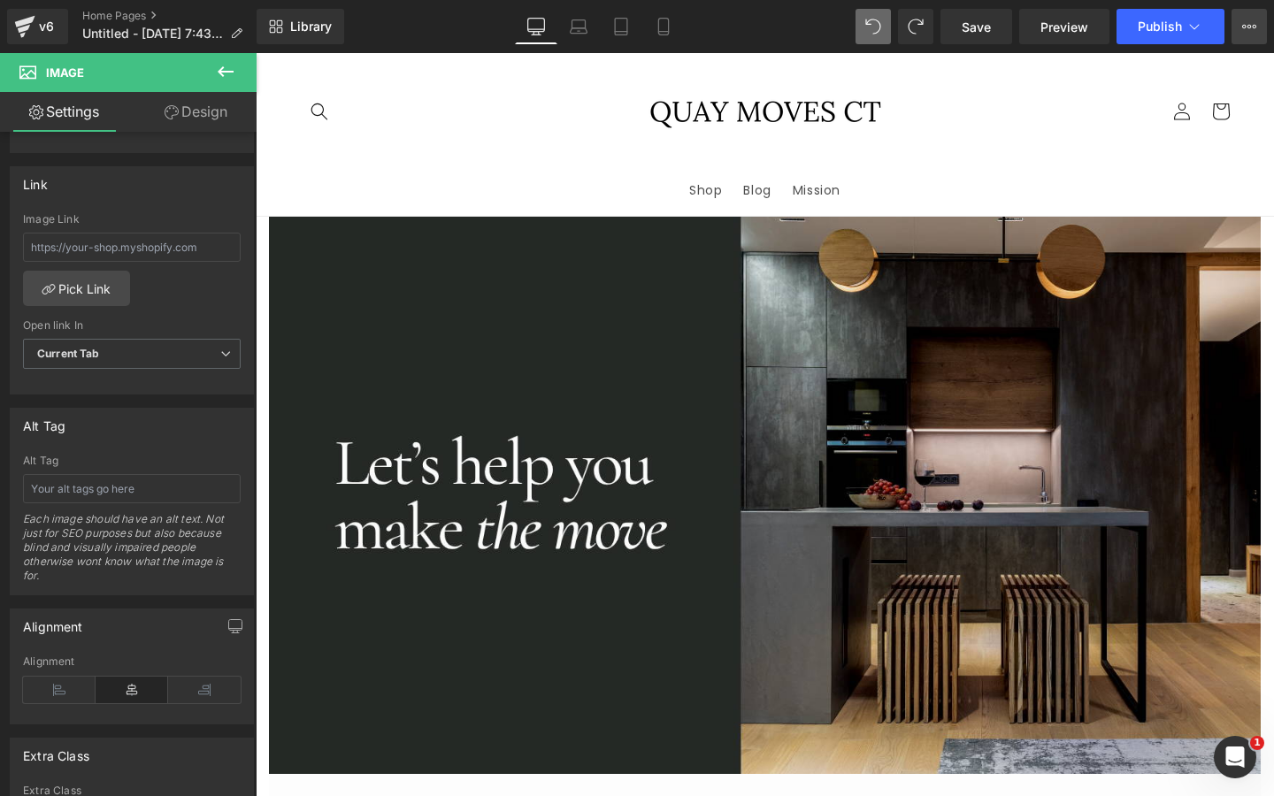
click at [1248, 38] on button "Upgrade Plan View Live Page View with current Template Save Template to Library…" at bounding box center [1248, 26] width 35 height 35
